Goal: Answer question/provide support

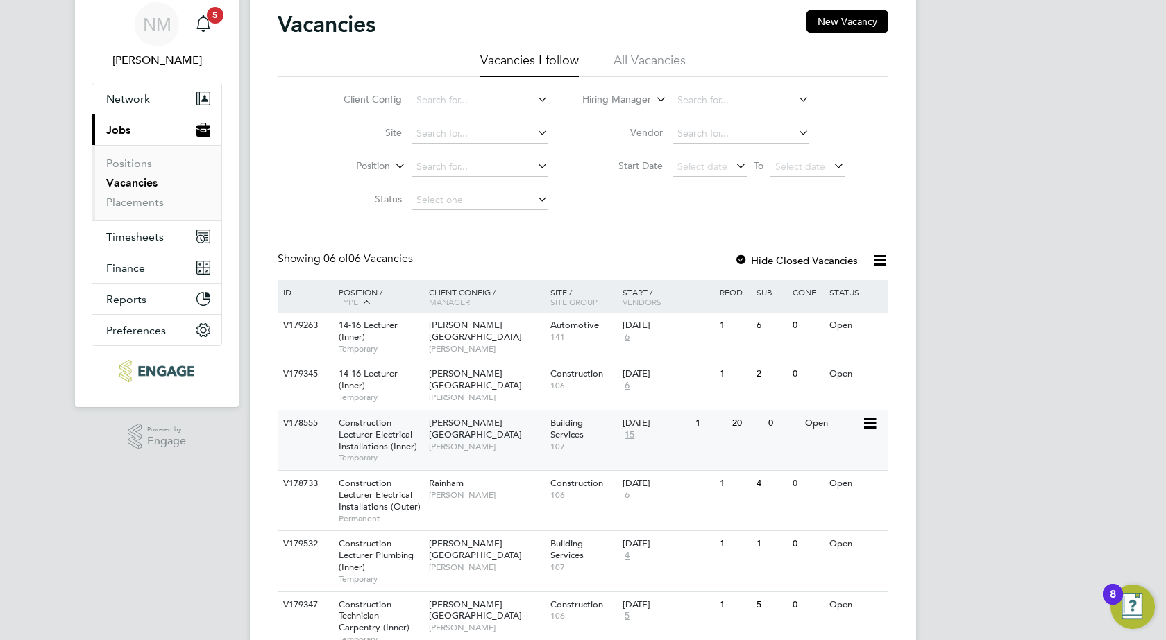
scroll to position [113, 0]
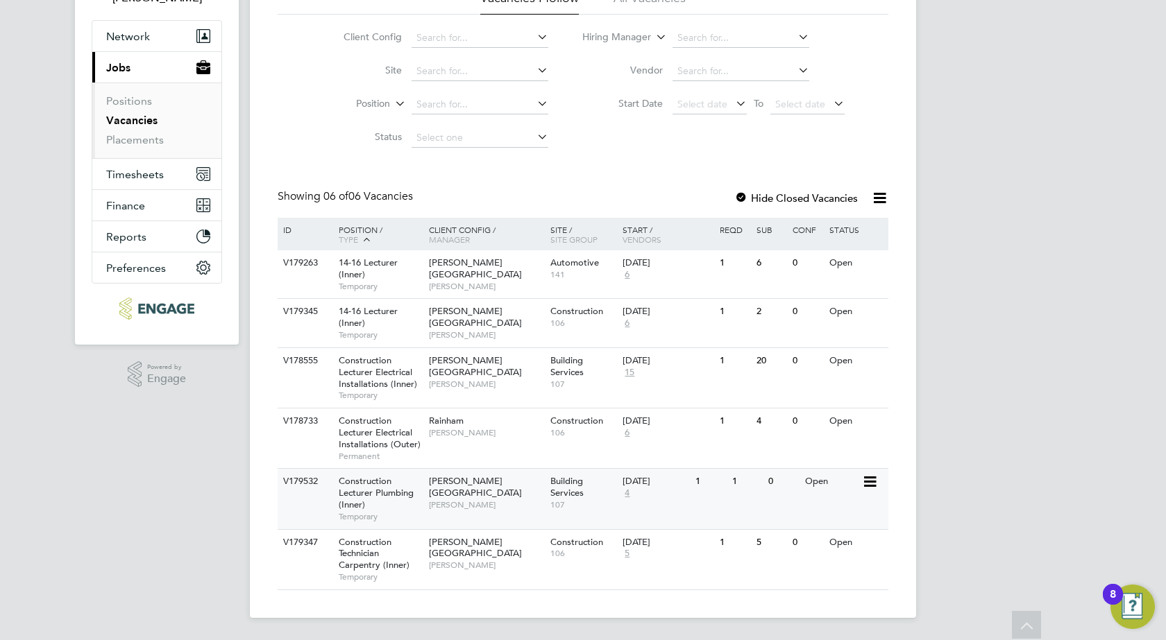
click at [403, 495] on span "Construction Lecturer Plumbing (Inner)" at bounding box center [376, 492] width 75 height 35
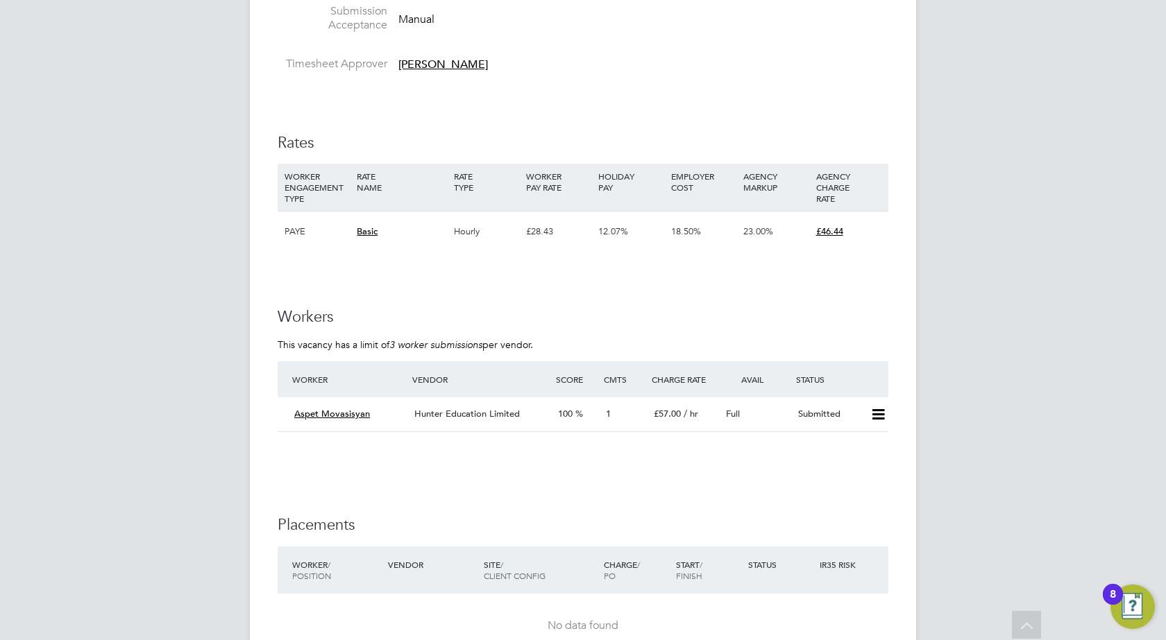
scroll to position [2359, 0]
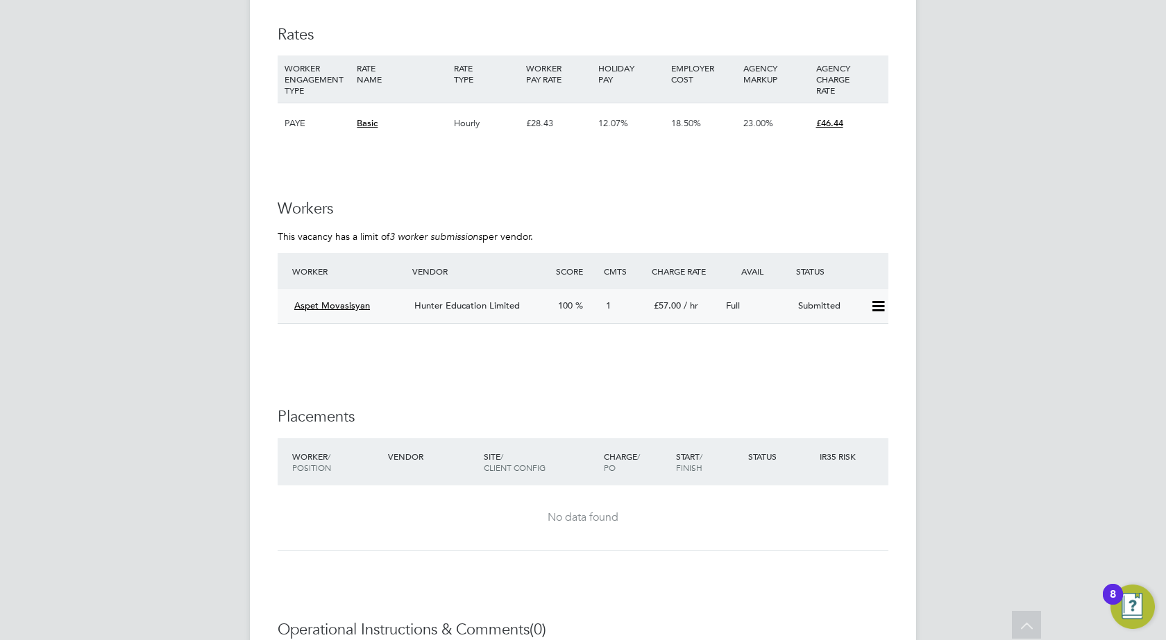
click at [880, 305] on icon at bounding box center [877, 306] width 17 height 11
click at [860, 333] on li "Offer" at bounding box center [859, 335] width 49 height 19
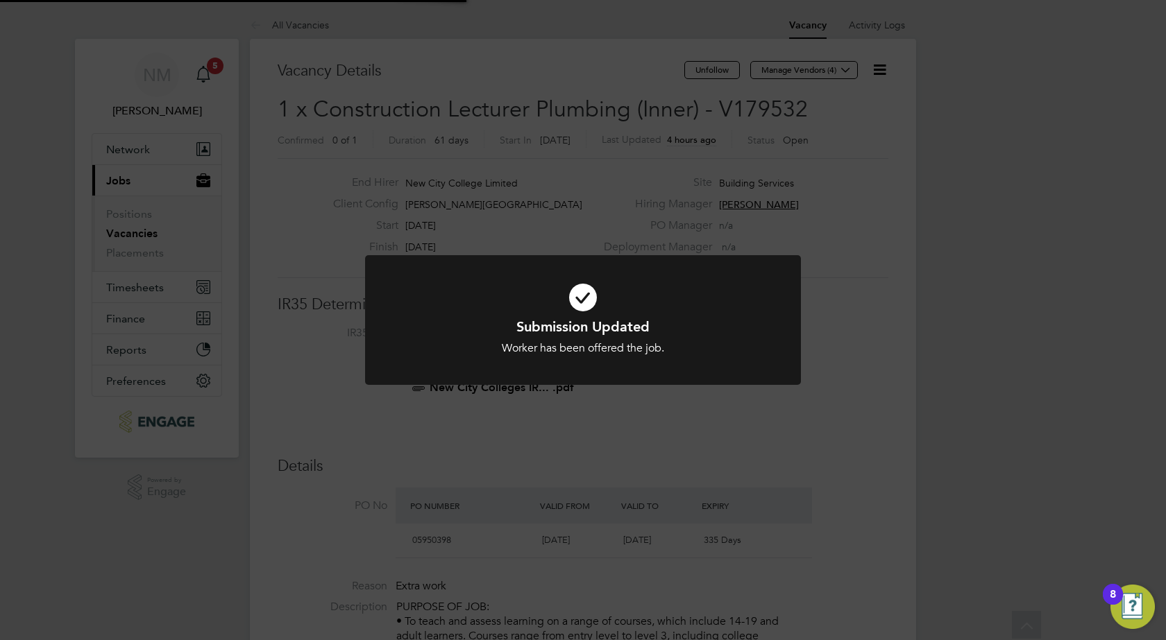
scroll to position [41, 97]
click at [908, 332] on div "Submission Updated Worker has been offered the job. Cancel Okay" at bounding box center [583, 320] width 1166 height 640
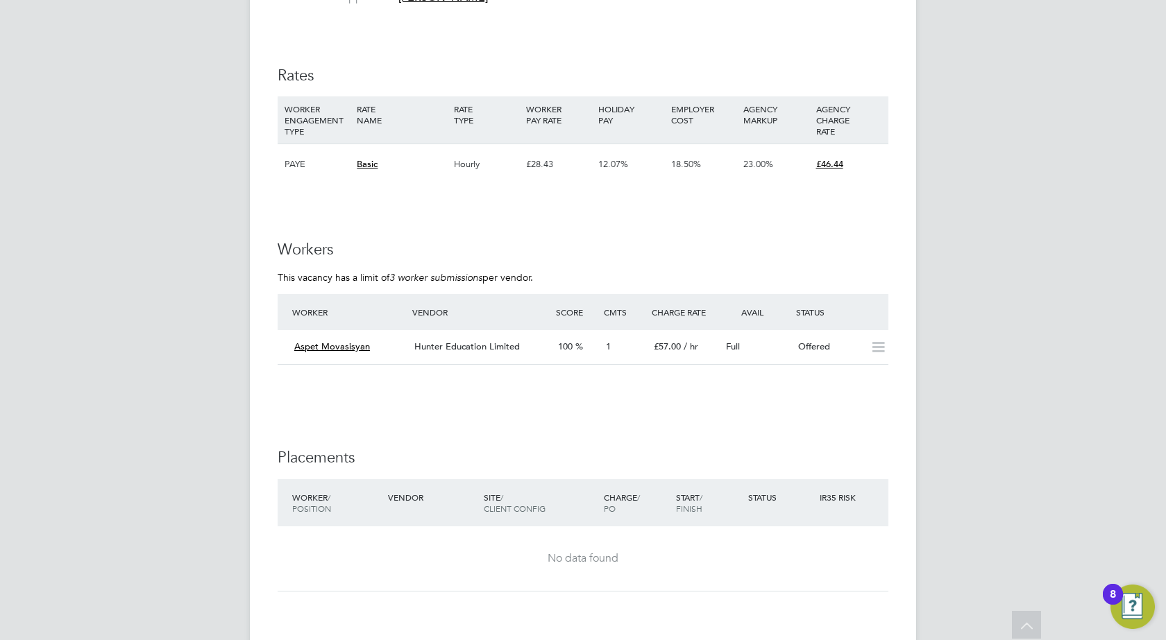
scroll to position [2428, 0]
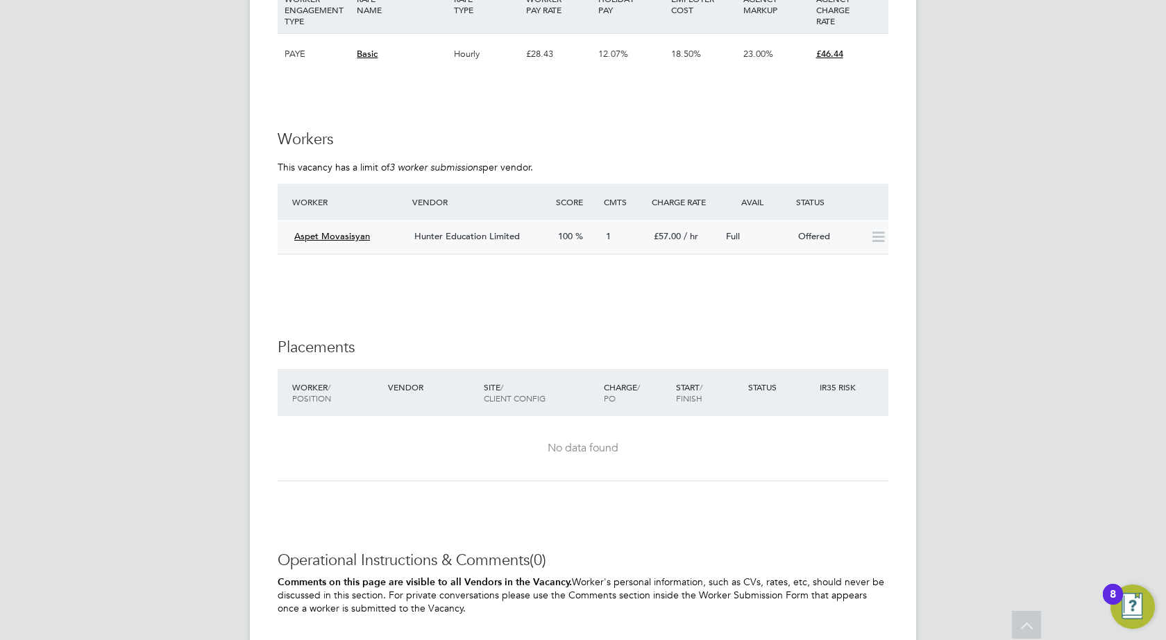
click at [454, 232] on span "Hunter Education Limited" at bounding box center [466, 236] width 105 height 12
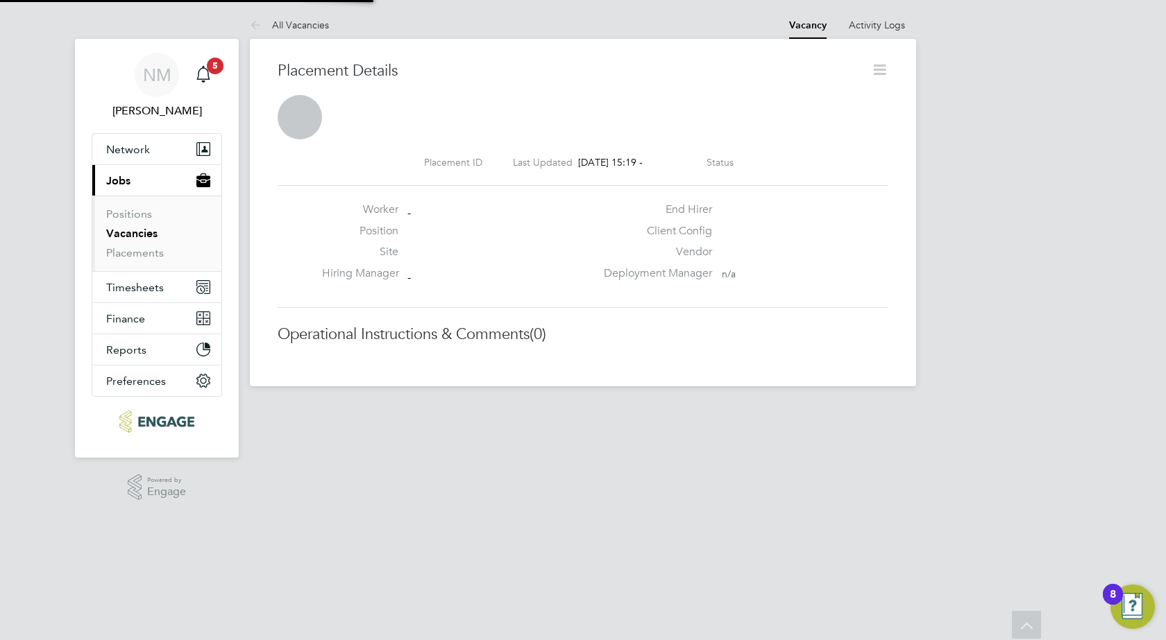
scroll to position [7, 7]
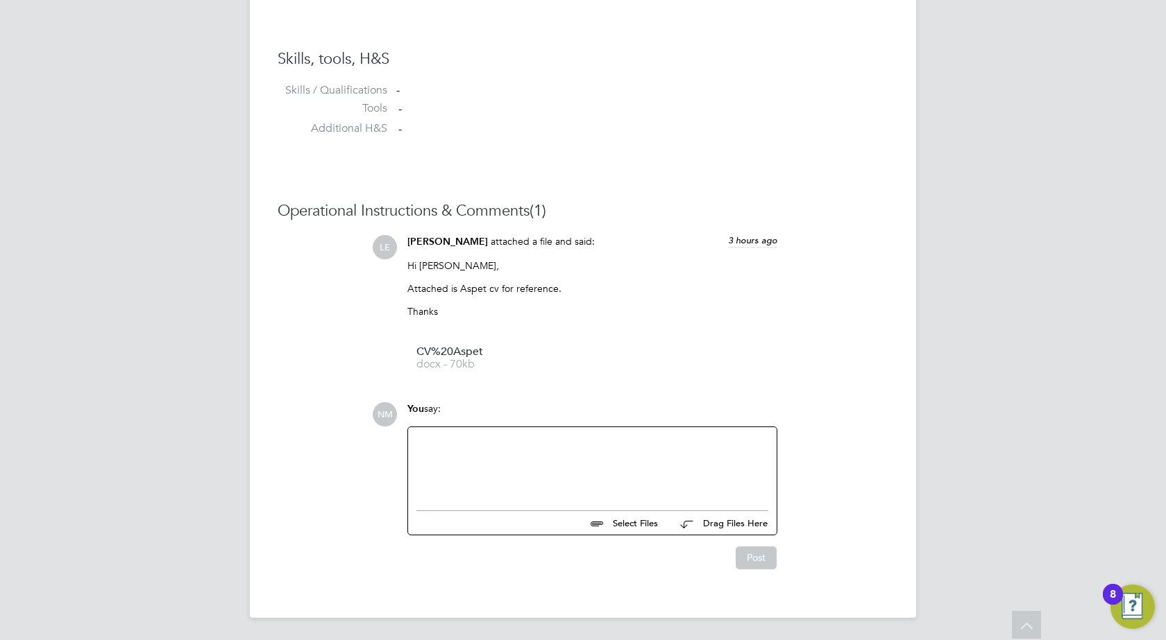
click at [484, 449] on div at bounding box center [592, 466] width 352 height 60
click at [765, 556] on button "Post" at bounding box center [755, 558] width 41 height 22
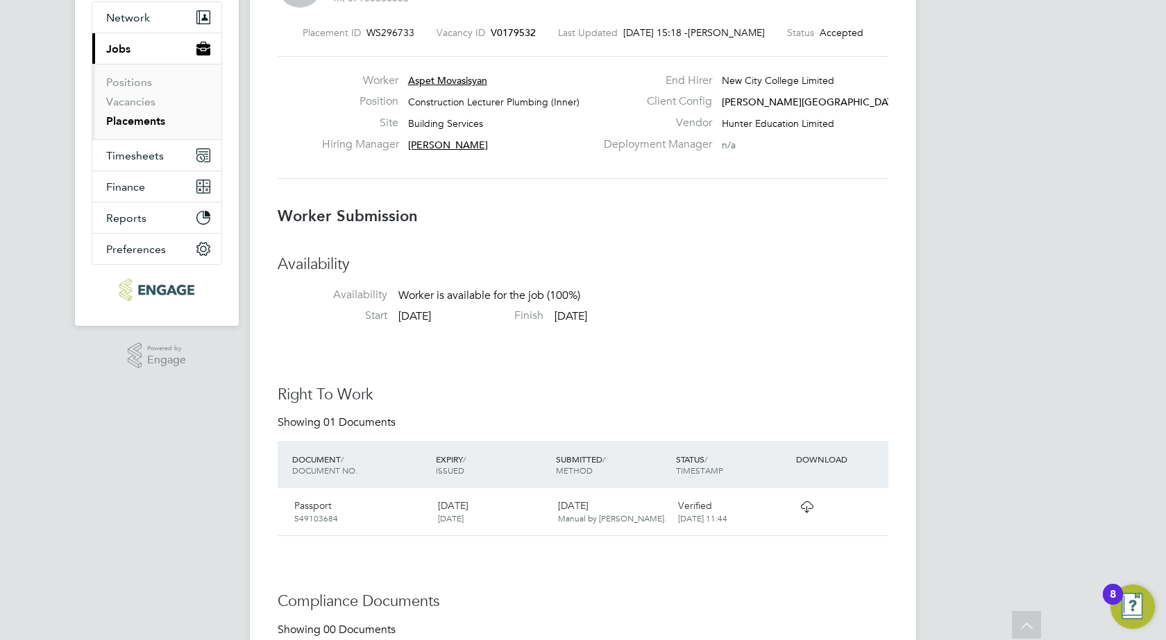
scroll to position [0, 0]
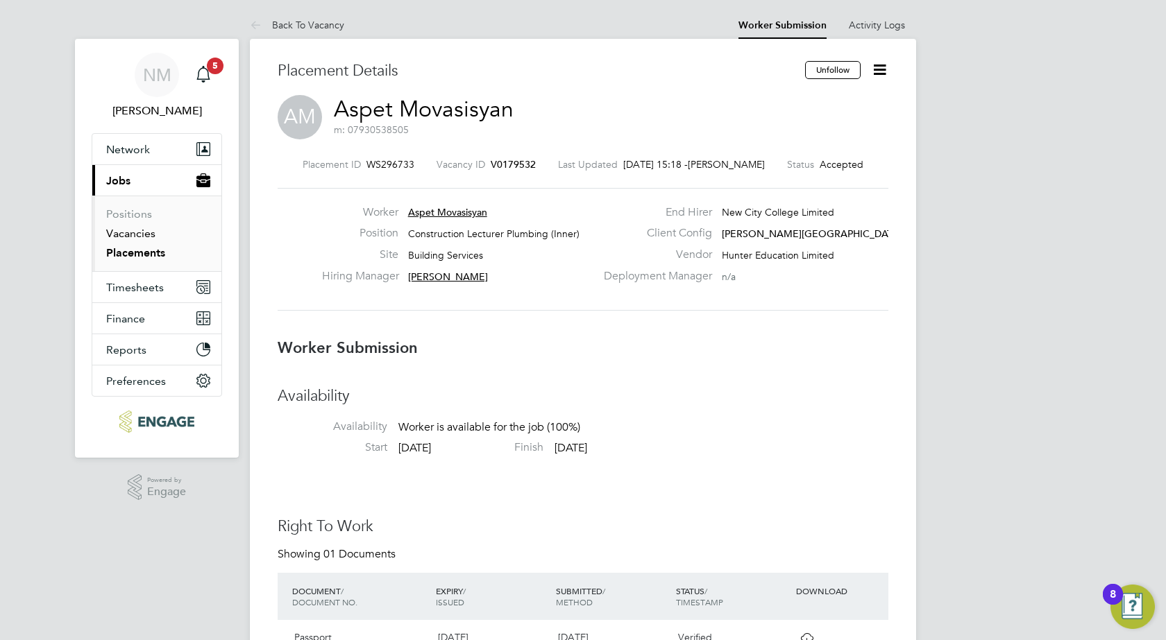
click at [142, 232] on link "Vacancies" at bounding box center [130, 233] width 49 height 13
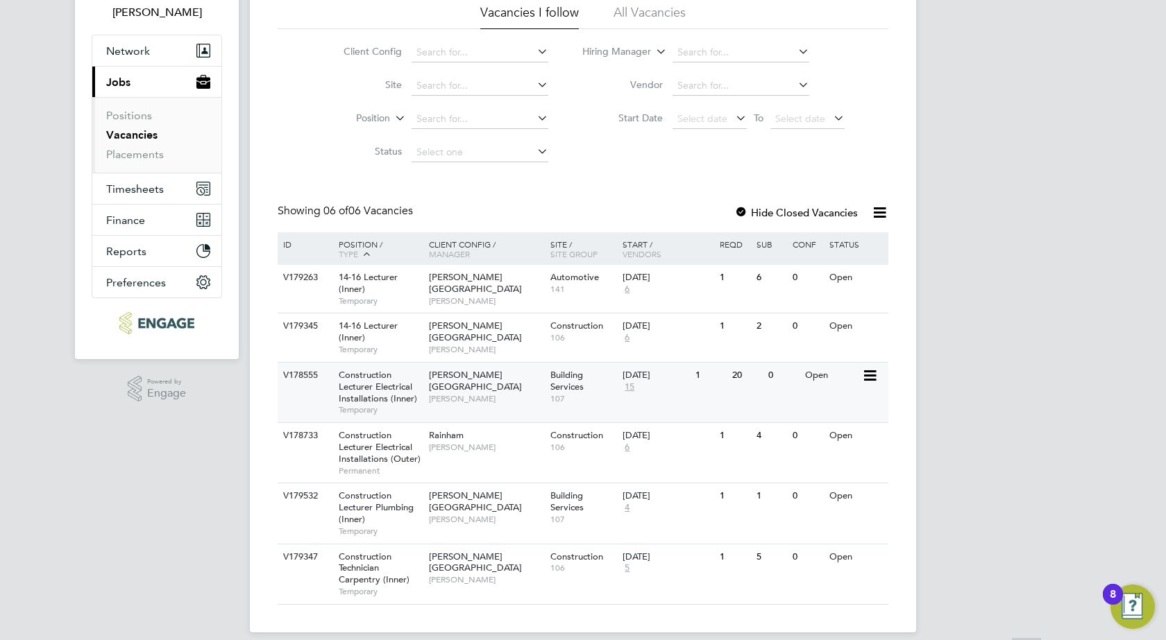
scroll to position [113, 0]
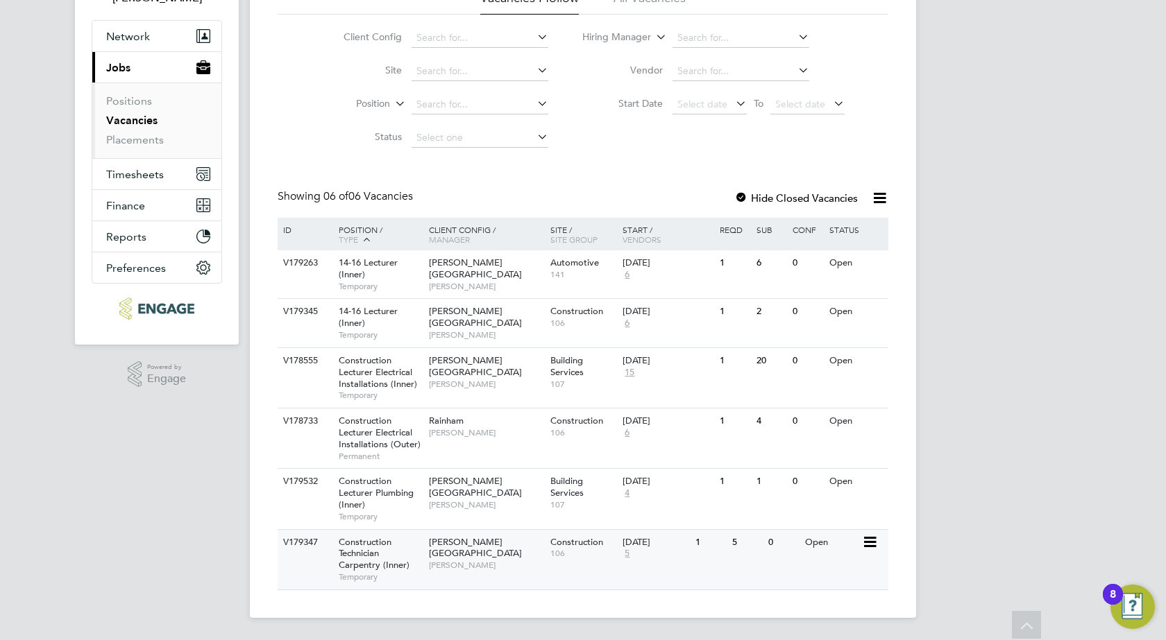
click at [477, 546] on span "[PERSON_NAME][GEOGRAPHIC_DATA]" at bounding box center [475, 548] width 93 height 24
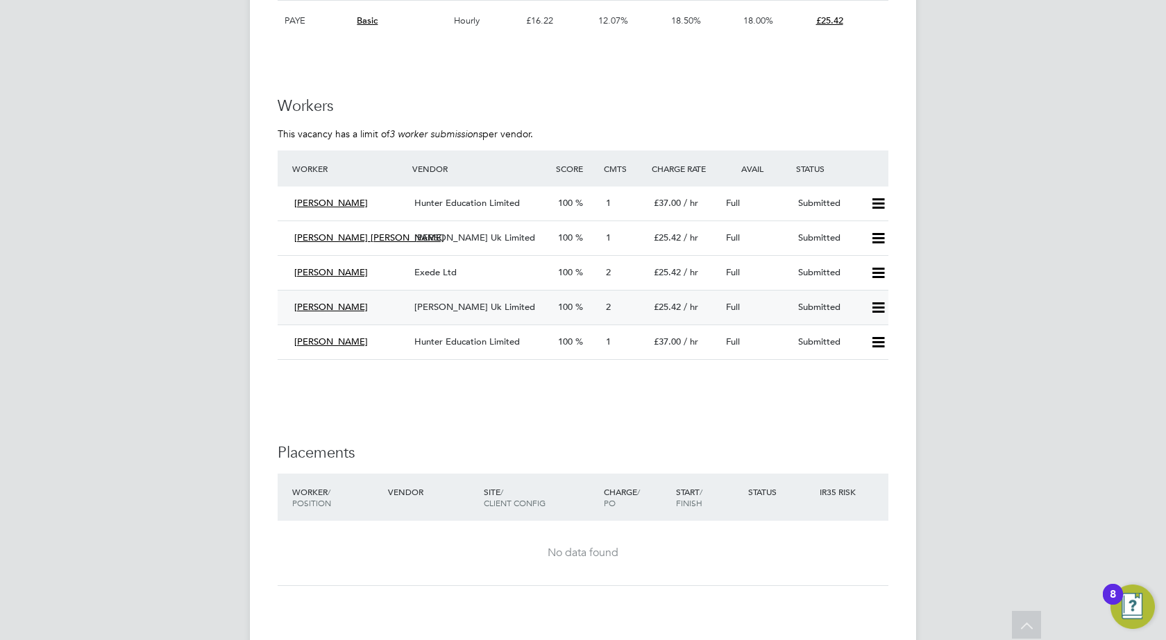
click at [873, 303] on icon at bounding box center [877, 307] width 17 height 11
click at [861, 357] on li "Reject" at bounding box center [859, 356] width 49 height 19
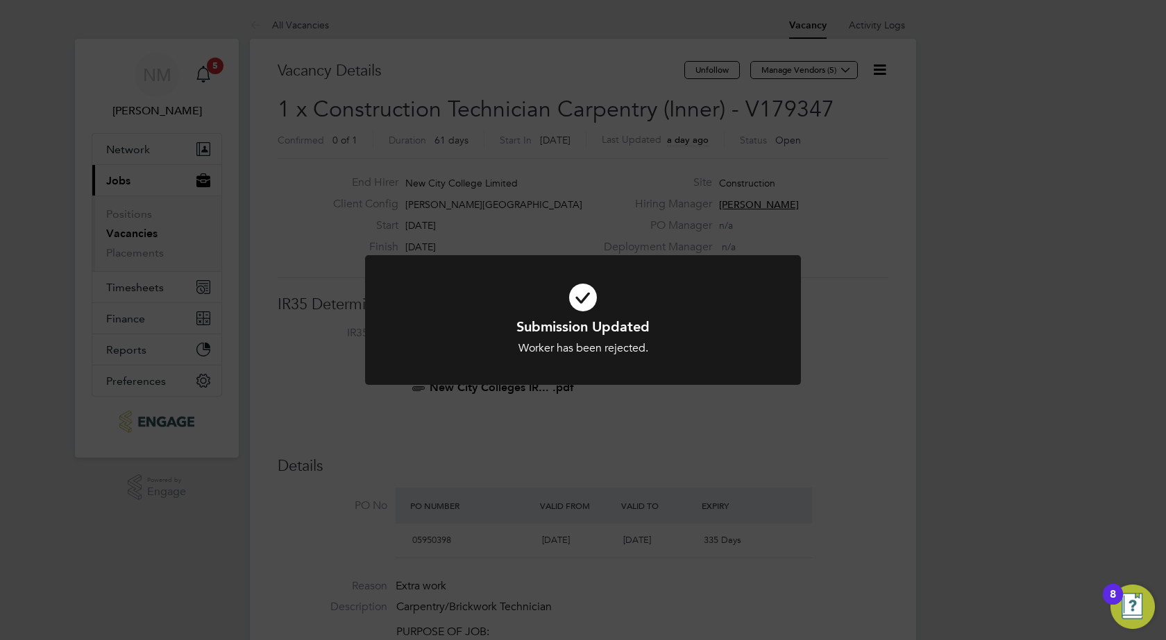
click at [862, 420] on div "Submission Updated Worker has been rejected. Cancel Okay" at bounding box center [583, 320] width 1166 height 640
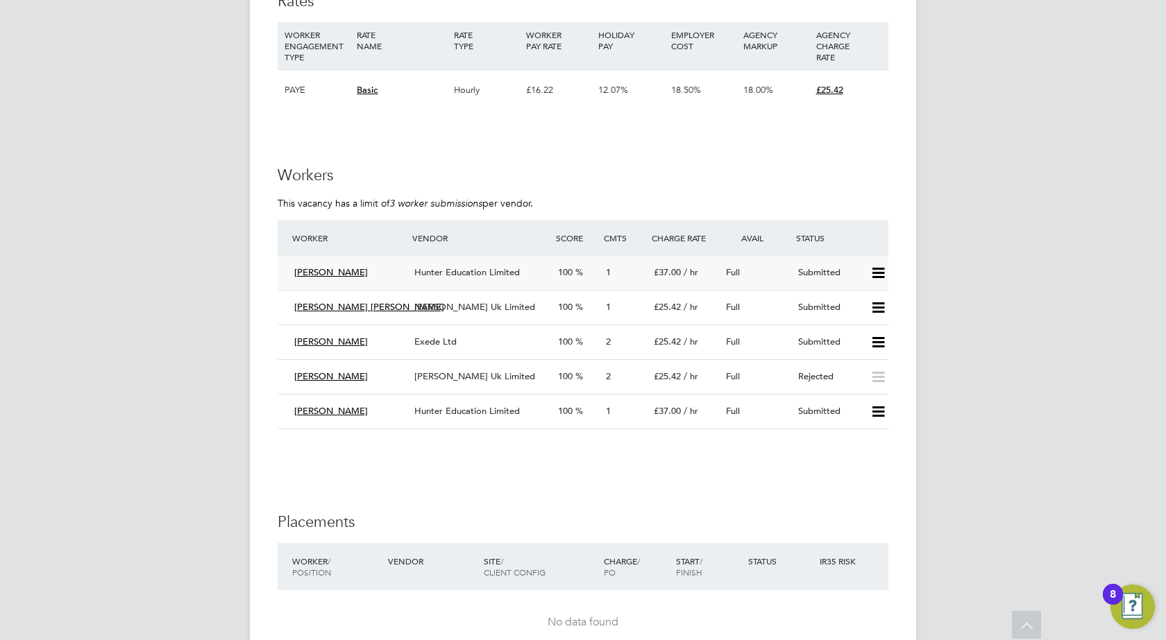
click at [879, 273] on icon at bounding box center [877, 273] width 17 height 11
click at [858, 321] on li "Reject" at bounding box center [859, 321] width 49 height 19
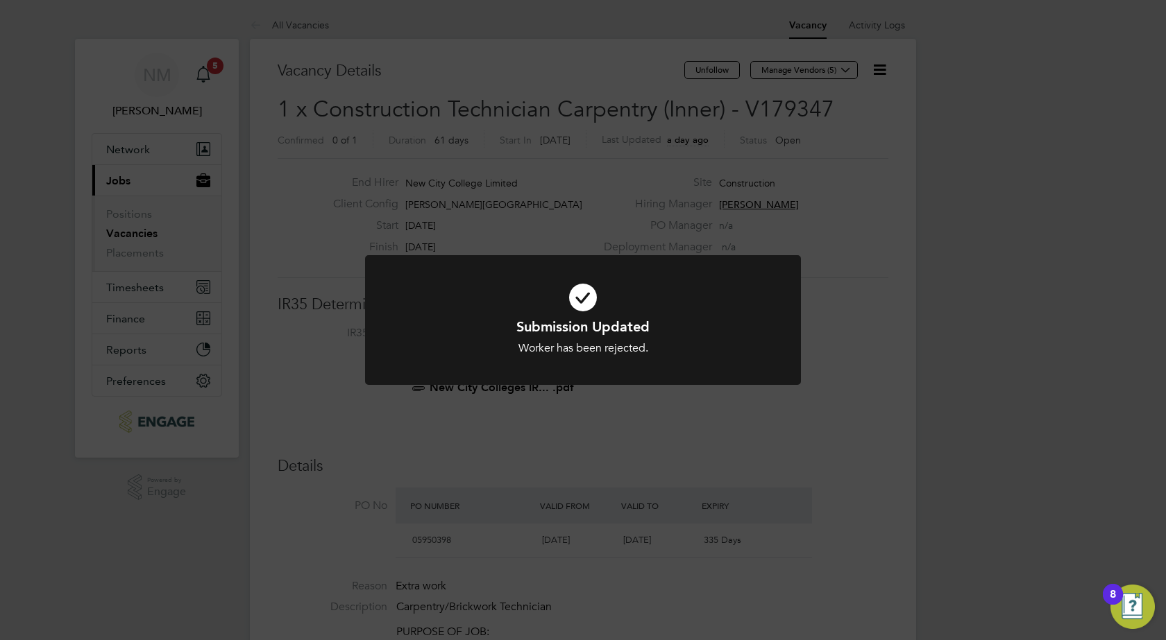
click at [1004, 291] on div "Submission Updated Worker has been rejected. Cancel Okay" at bounding box center [583, 320] width 1166 height 640
